Goal: Register for event/course

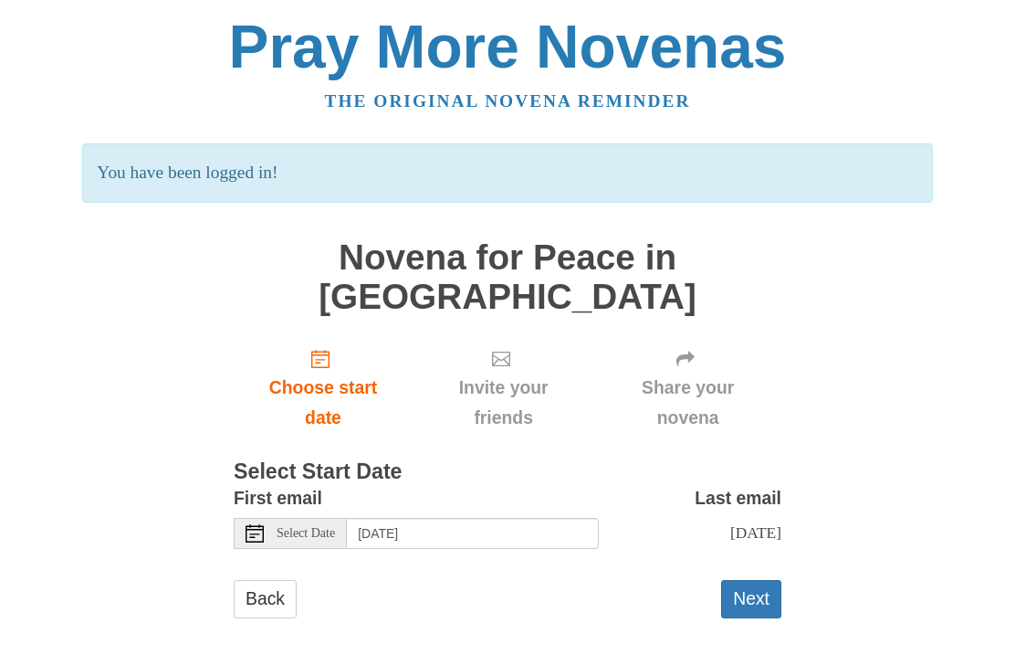
click at [755, 580] on button "Next" at bounding box center [751, 598] width 60 height 37
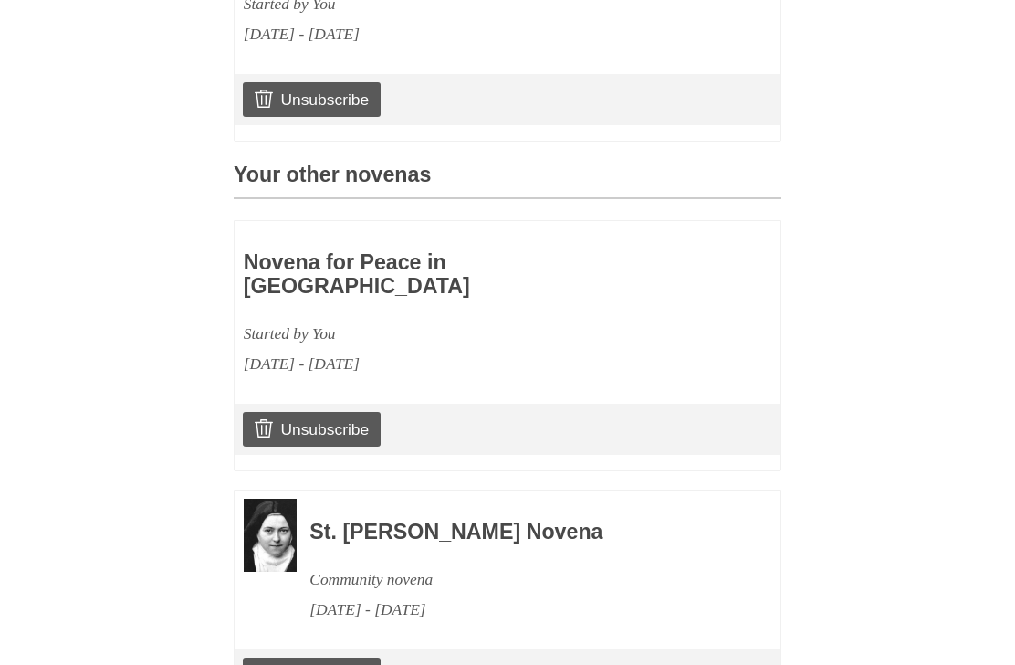
scroll to position [714, 0]
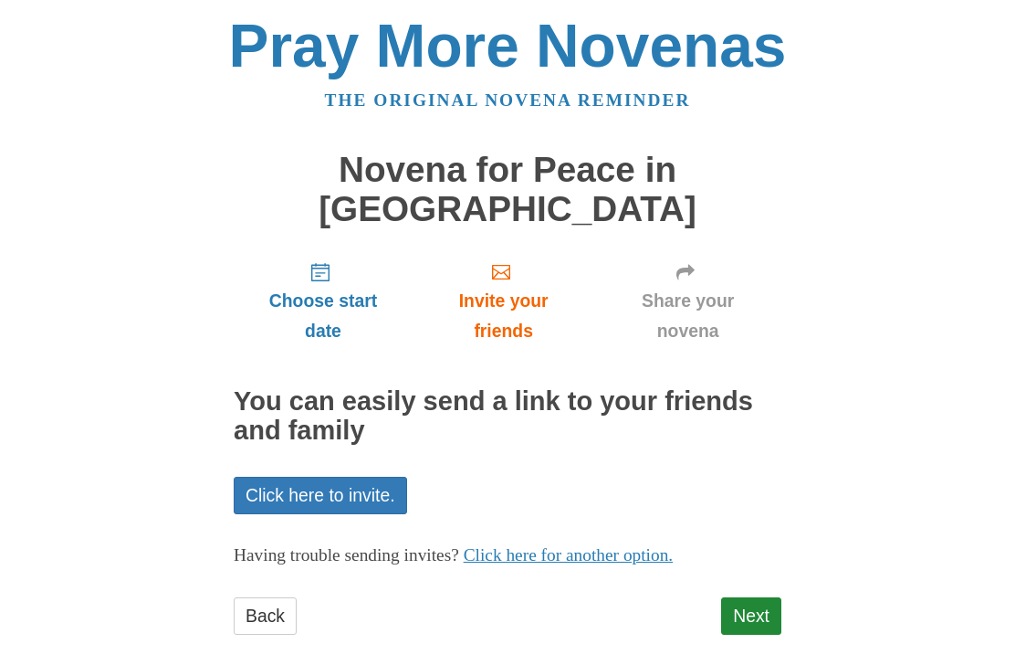
click at [758, 598] on link "Next" at bounding box center [751, 616] width 60 height 37
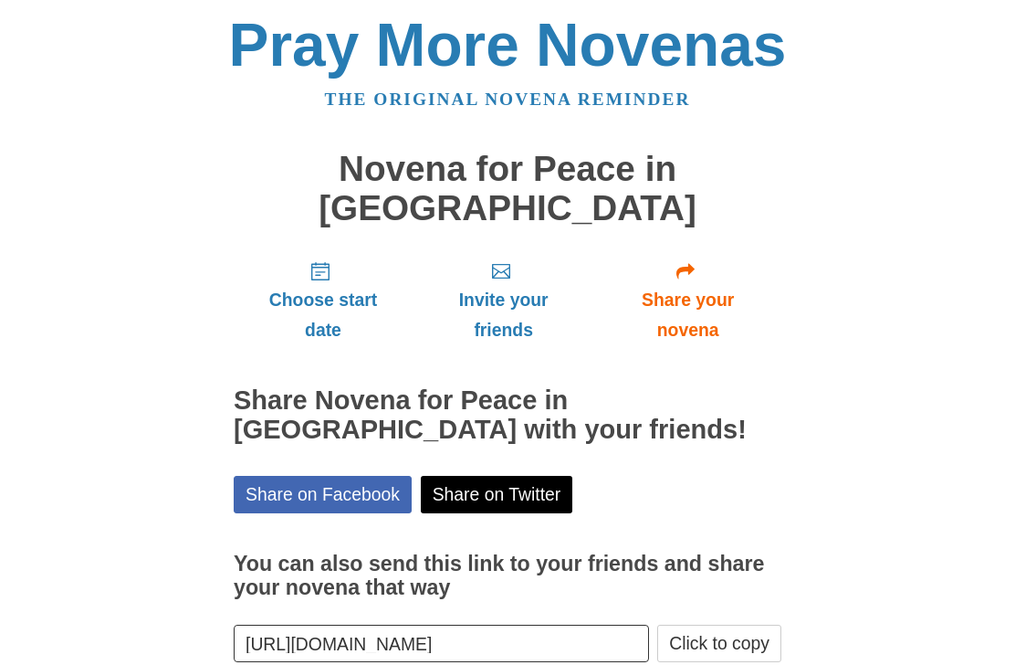
scroll to position [1, 0]
